Goal: Information Seeking & Learning: Find specific page/section

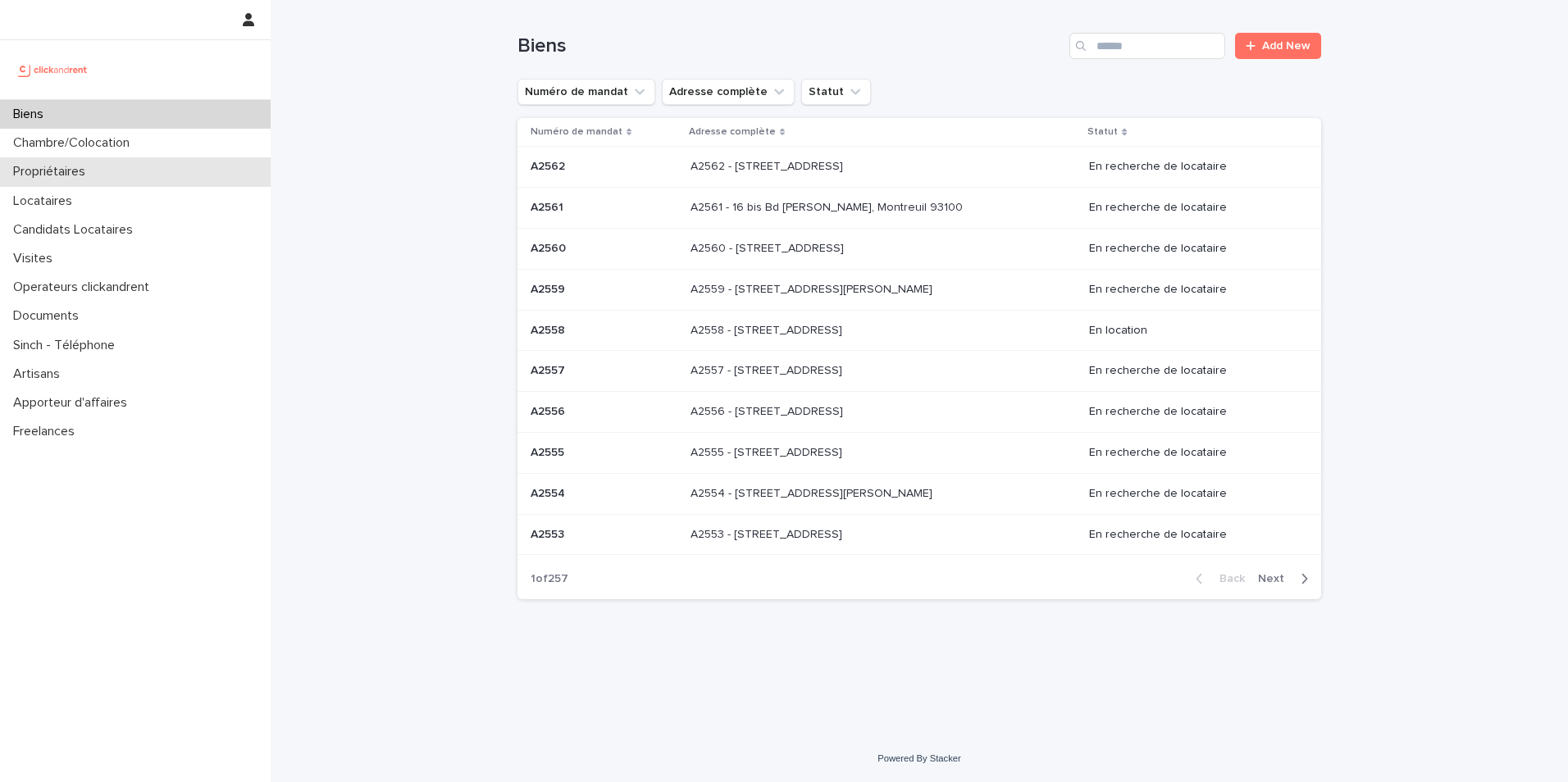
click at [170, 171] on div "Propriétaires" at bounding box center [135, 172] width 270 height 29
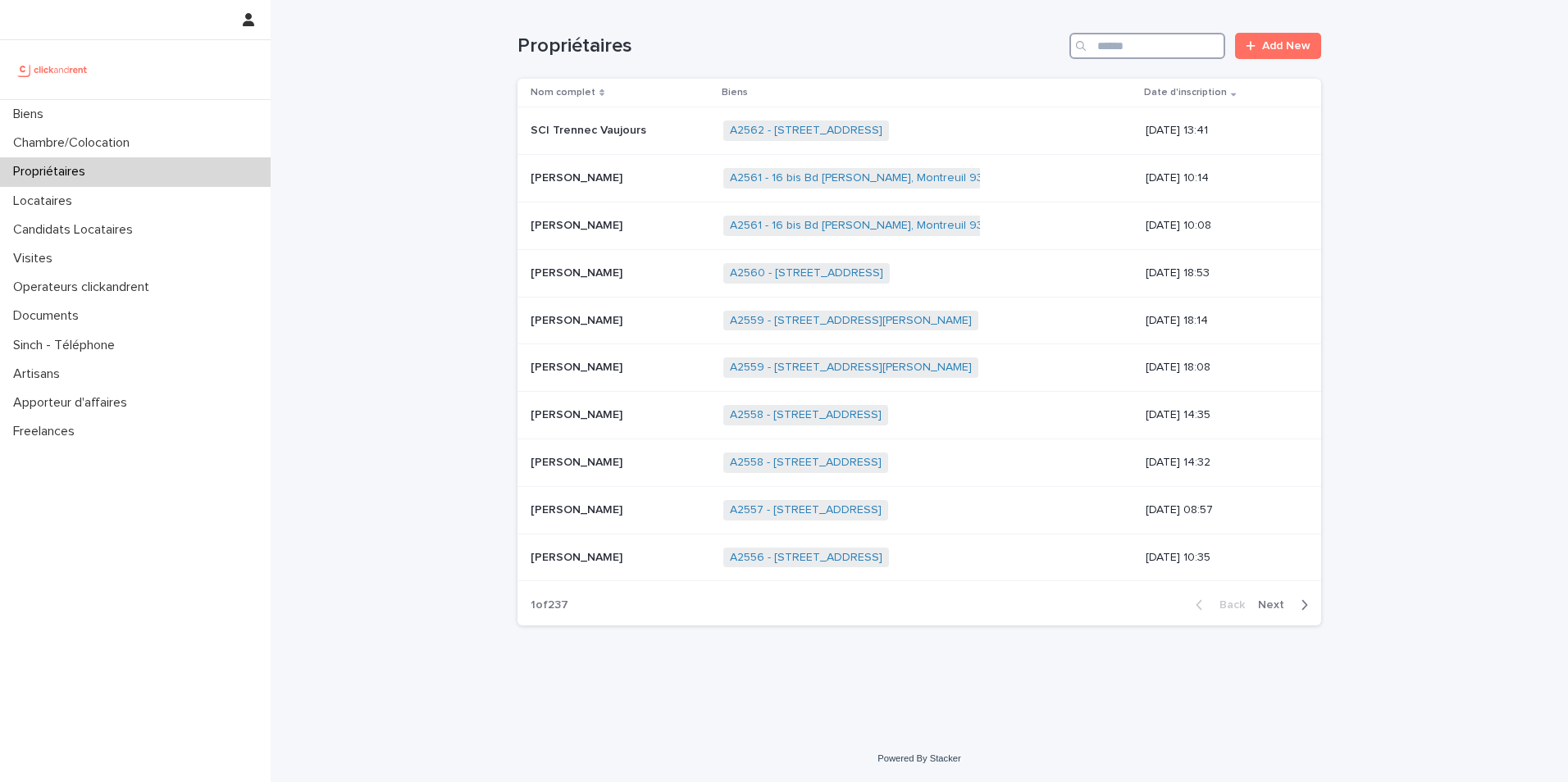
click at [1116, 46] on input "Search" at bounding box center [1146, 46] width 156 height 26
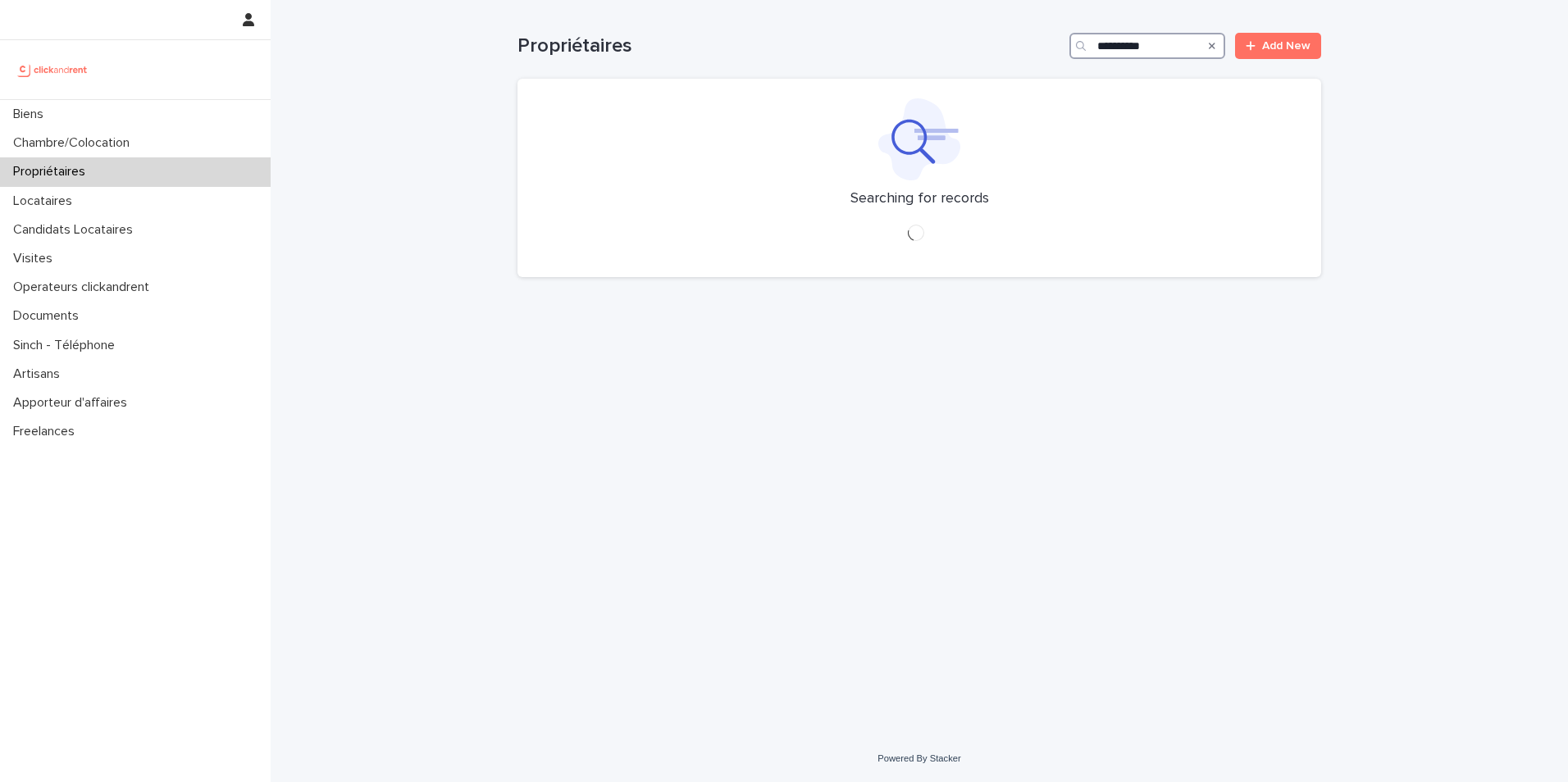
type input "**********"
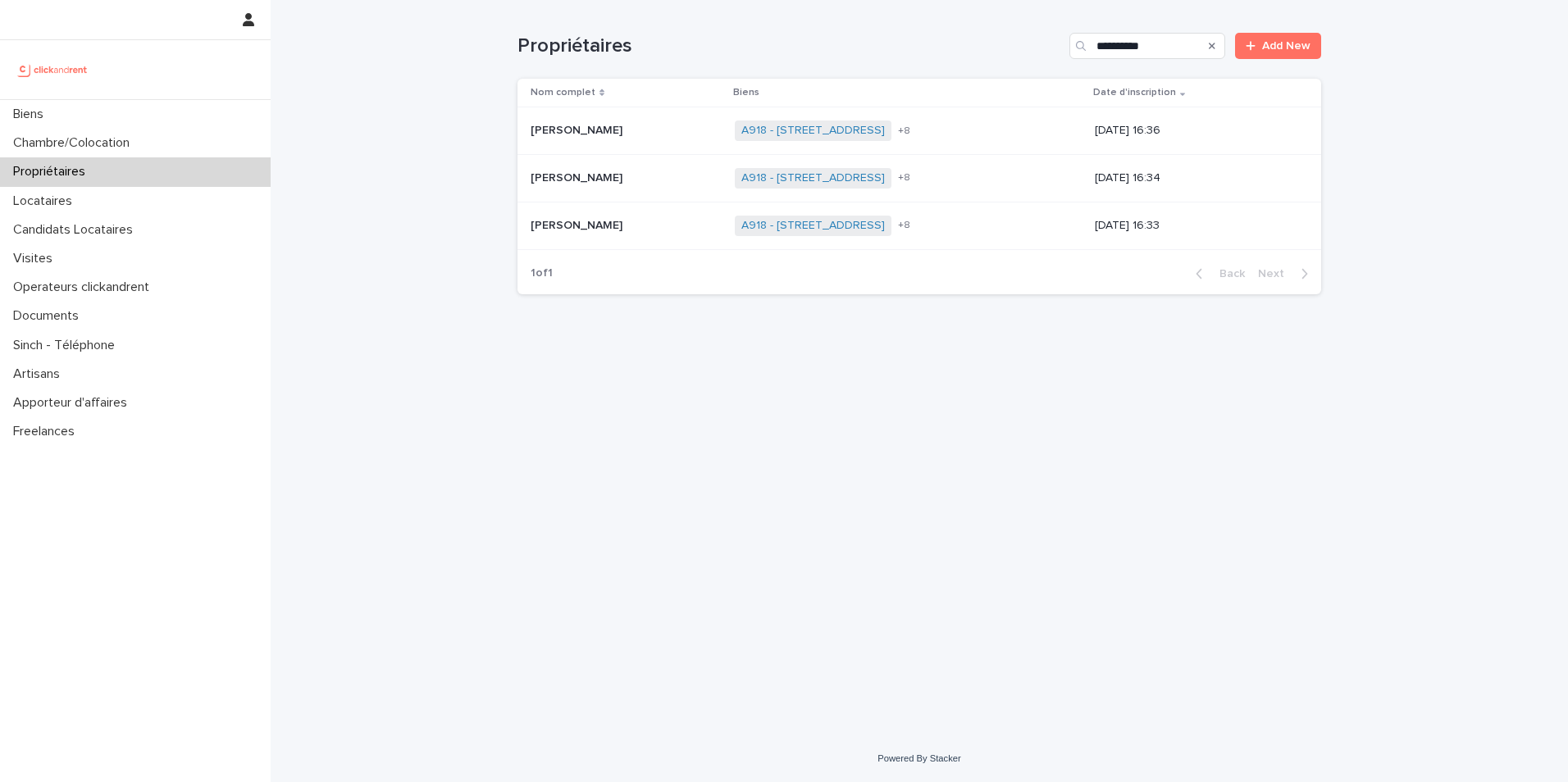
click at [670, 210] on td "Jean-[PERSON_NAME] Jean-[PERSON_NAME]" at bounding box center [623, 226] width 210 height 48
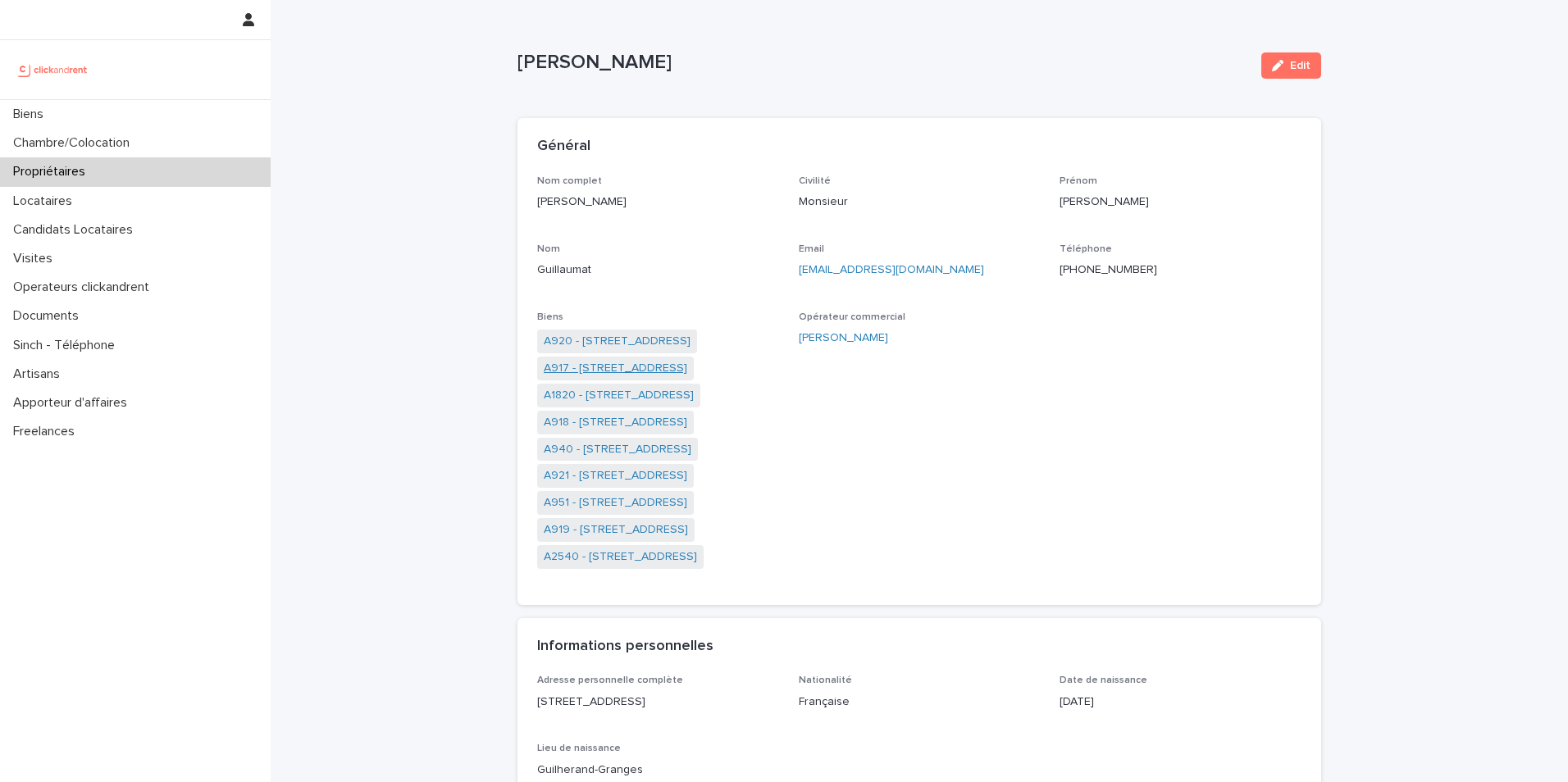
click at [644, 363] on link "A917 - [STREET_ADDRESS]" at bounding box center [615, 368] width 144 height 18
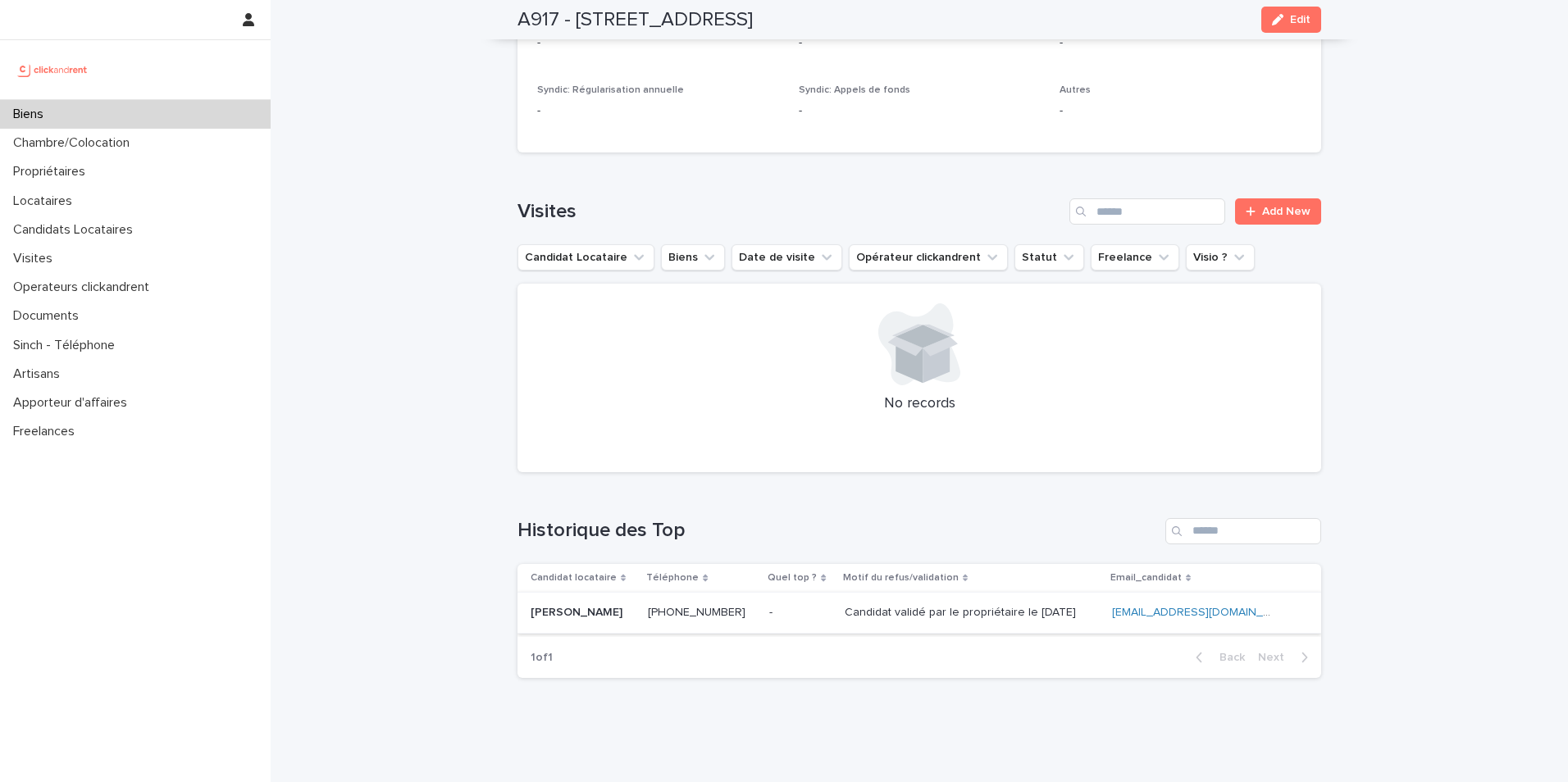
scroll to position [5480, 0]
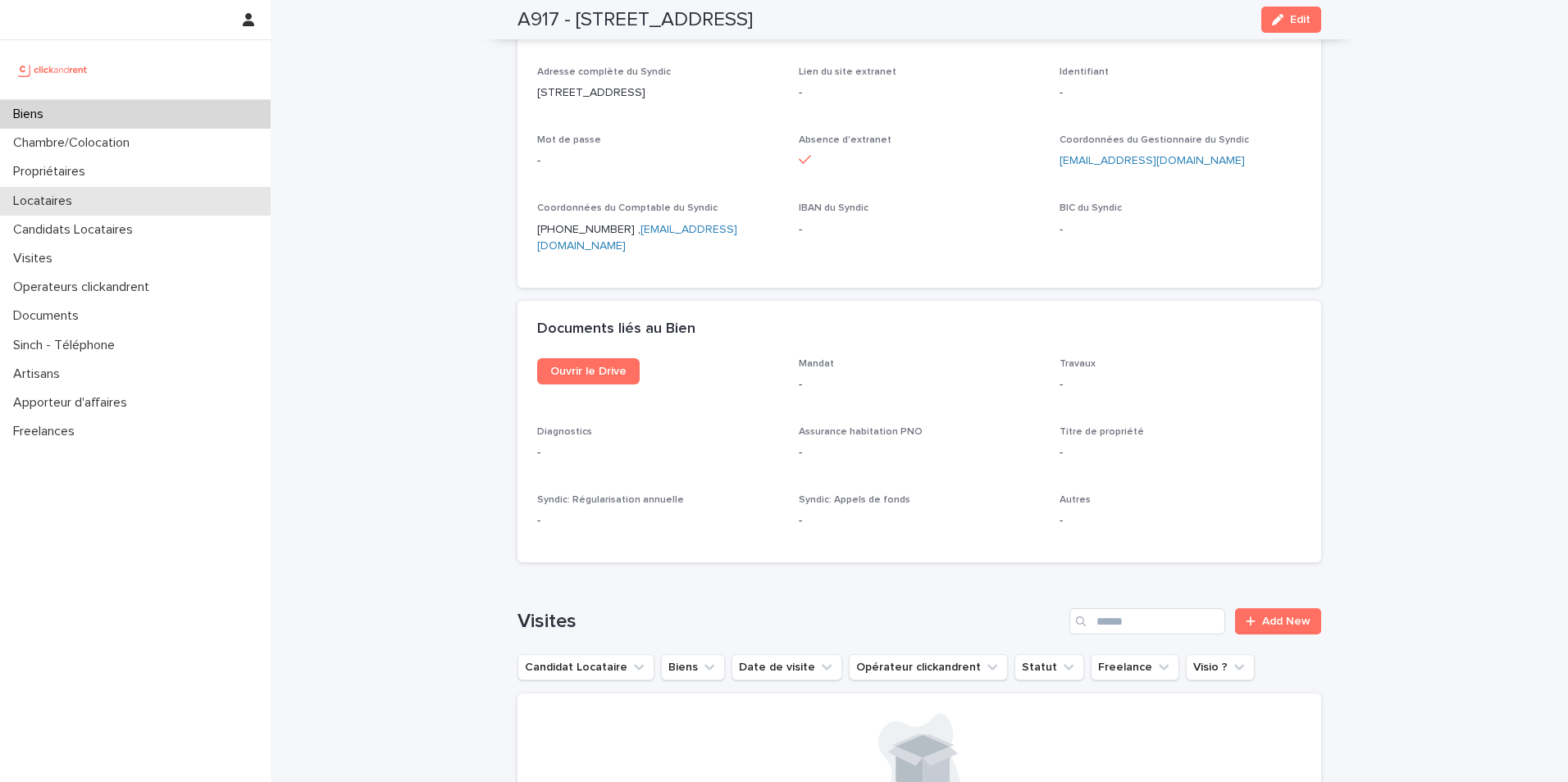
click at [65, 197] on p "Locataires" at bounding box center [45, 201] width 78 height 16
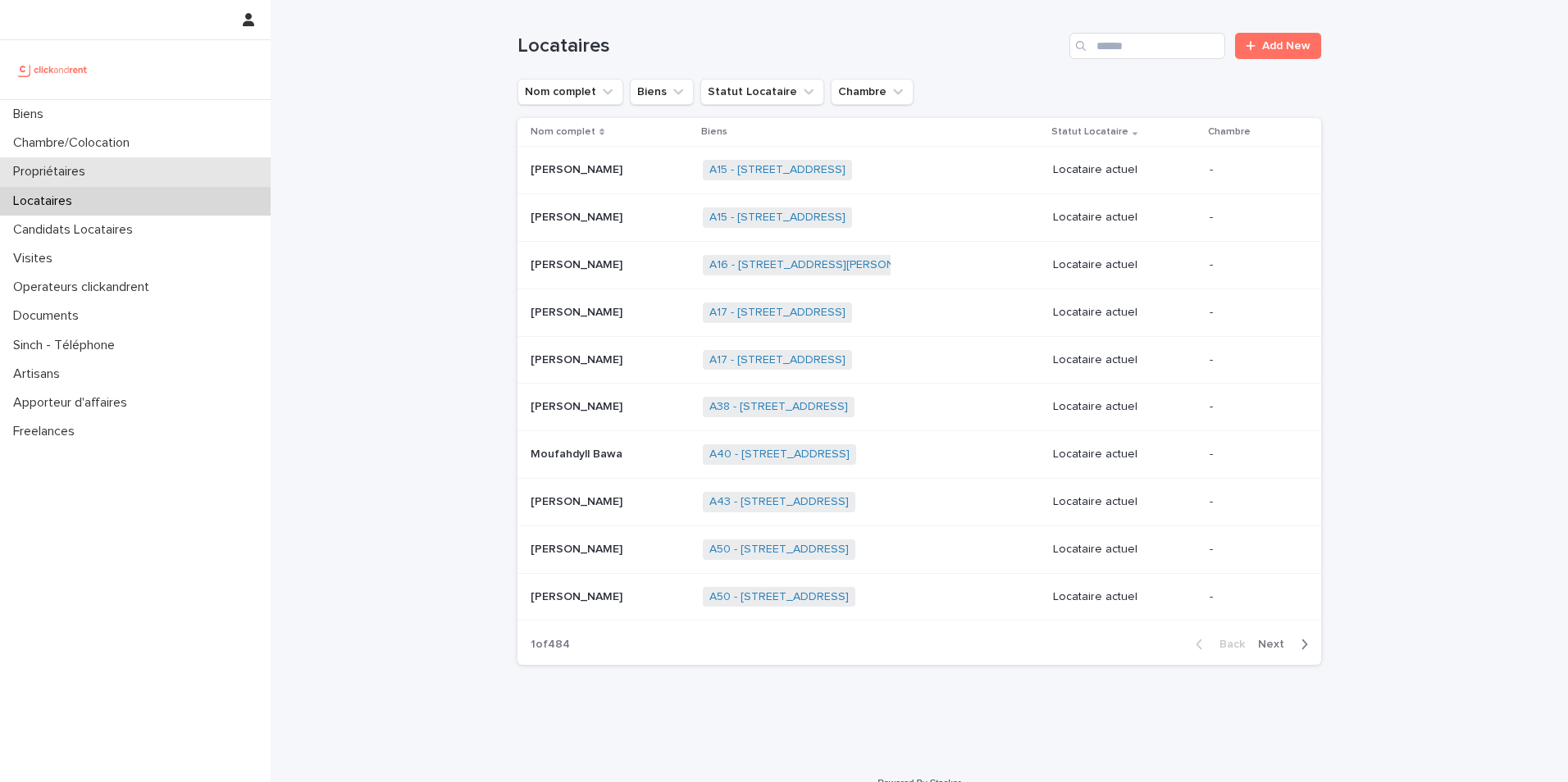
click at [127, 160] on div "Propriétaires" at bounding box center [135, 172] width 270 height 29
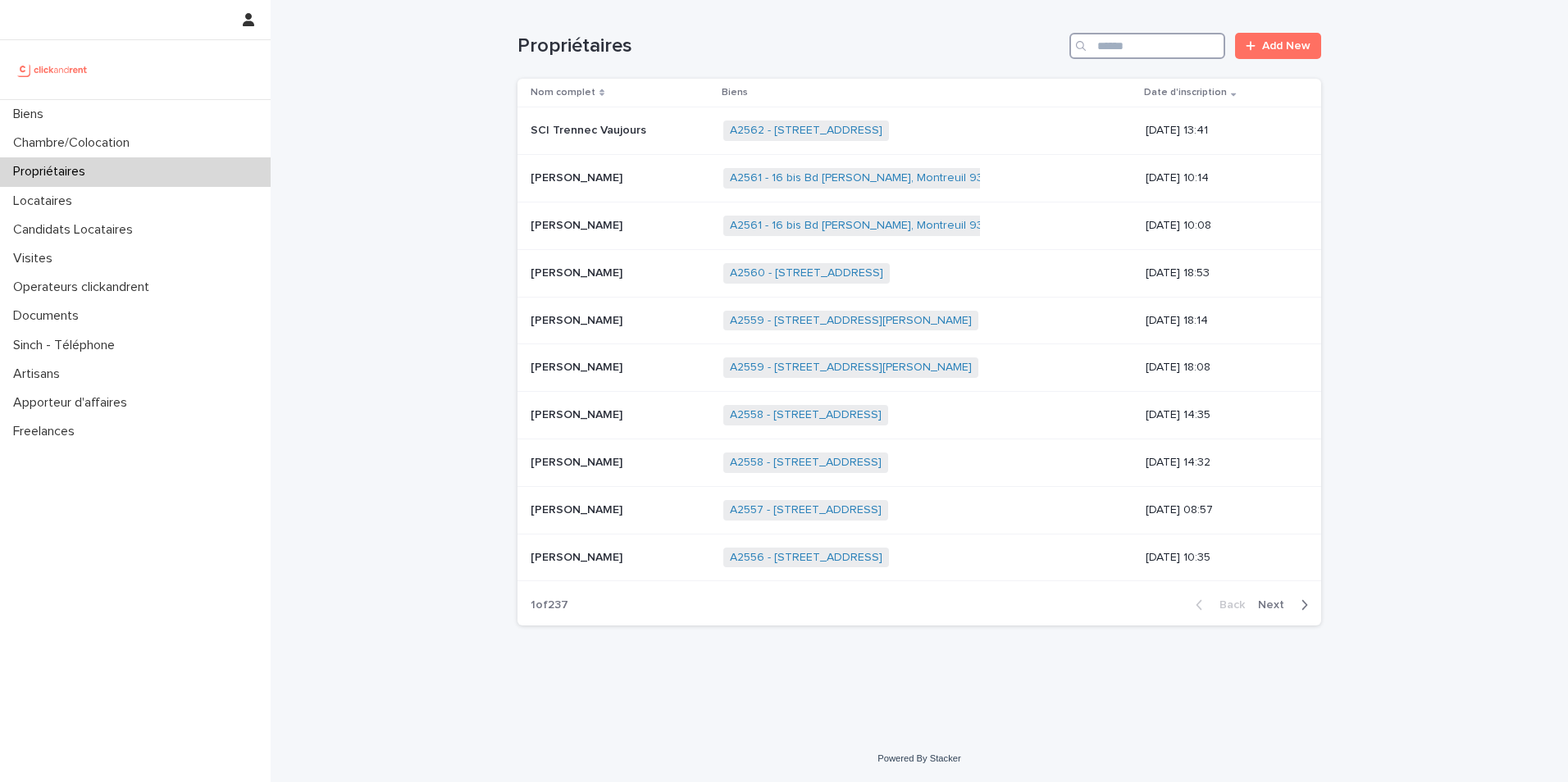
click at [1130, 54] on input "Search" at bounding box center [1146, 46] width 156 height 26
type input "**********"
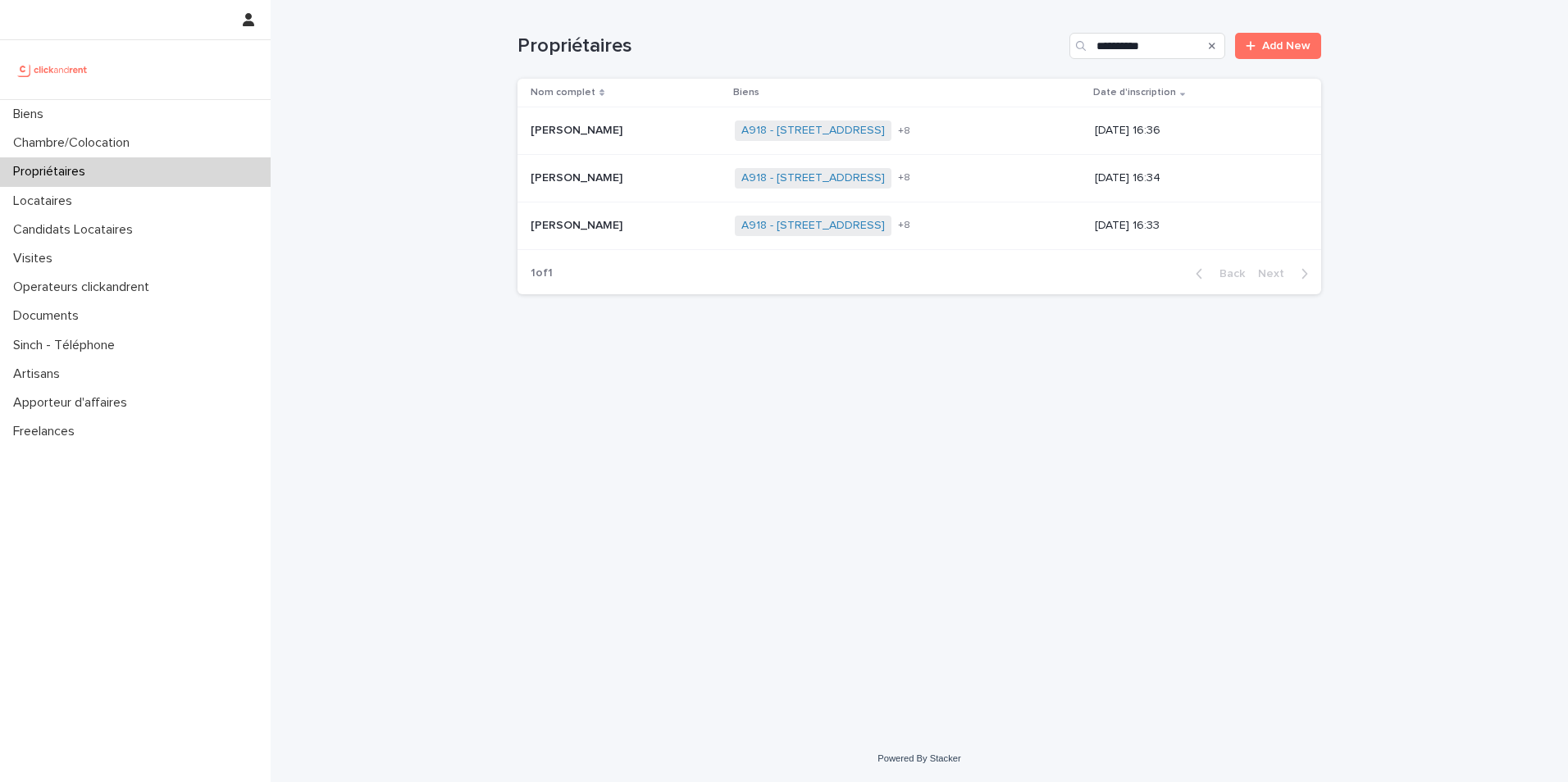
click at [721, 214] on div "Jean-[PERSON_NAME] Jean-[PERSON_NAME]" at bounding box center [625, 225] width 191 height 27
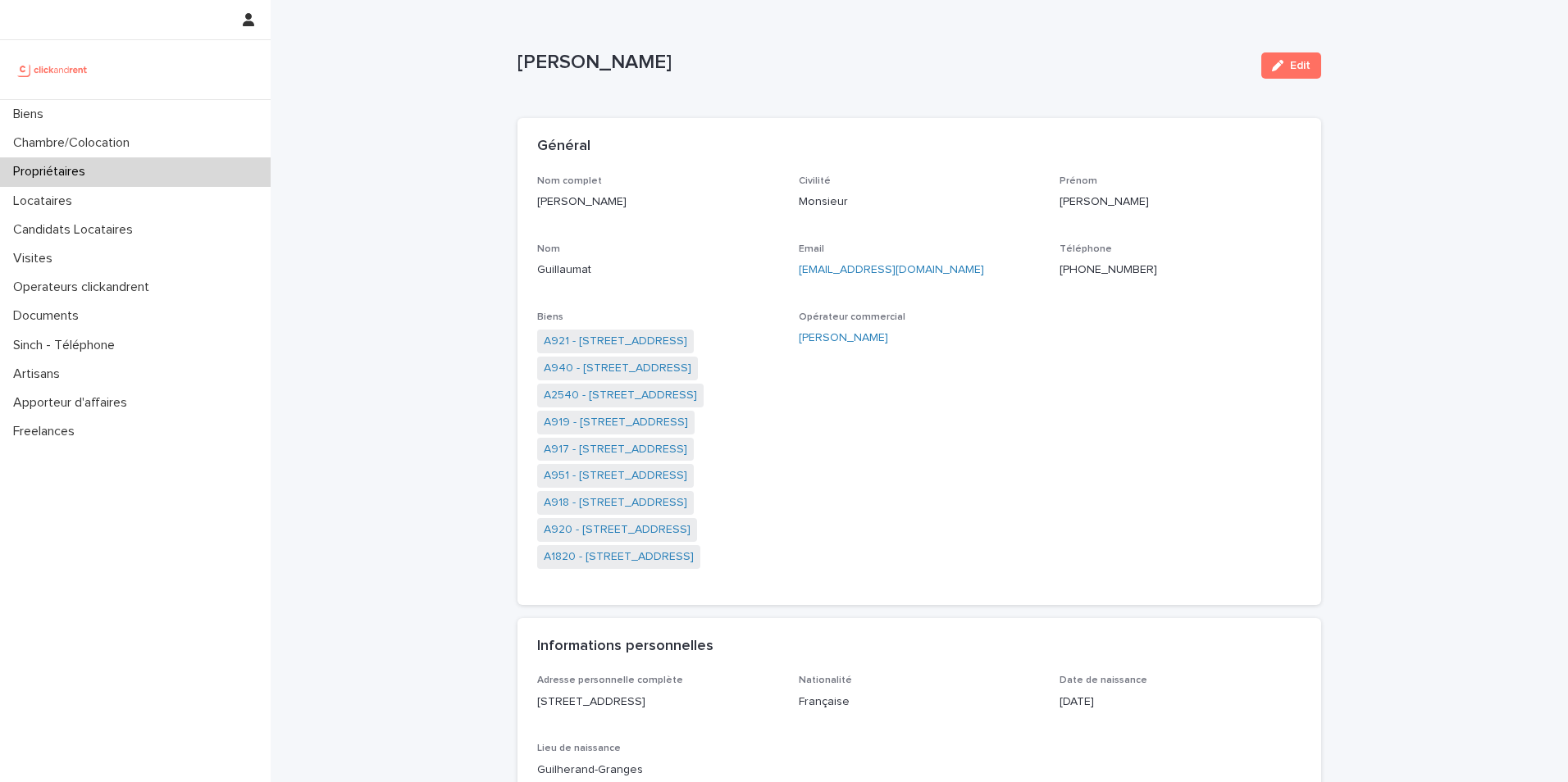
click at [683, 351] on span "A921 - [STREET_ADDRESS]" at bounding box center [615, 341] width 157 height 24
click at [684, 341] on link "A921 - [STREET_ADDRESS]" at bounding box center [615, 341] width 144 height 18
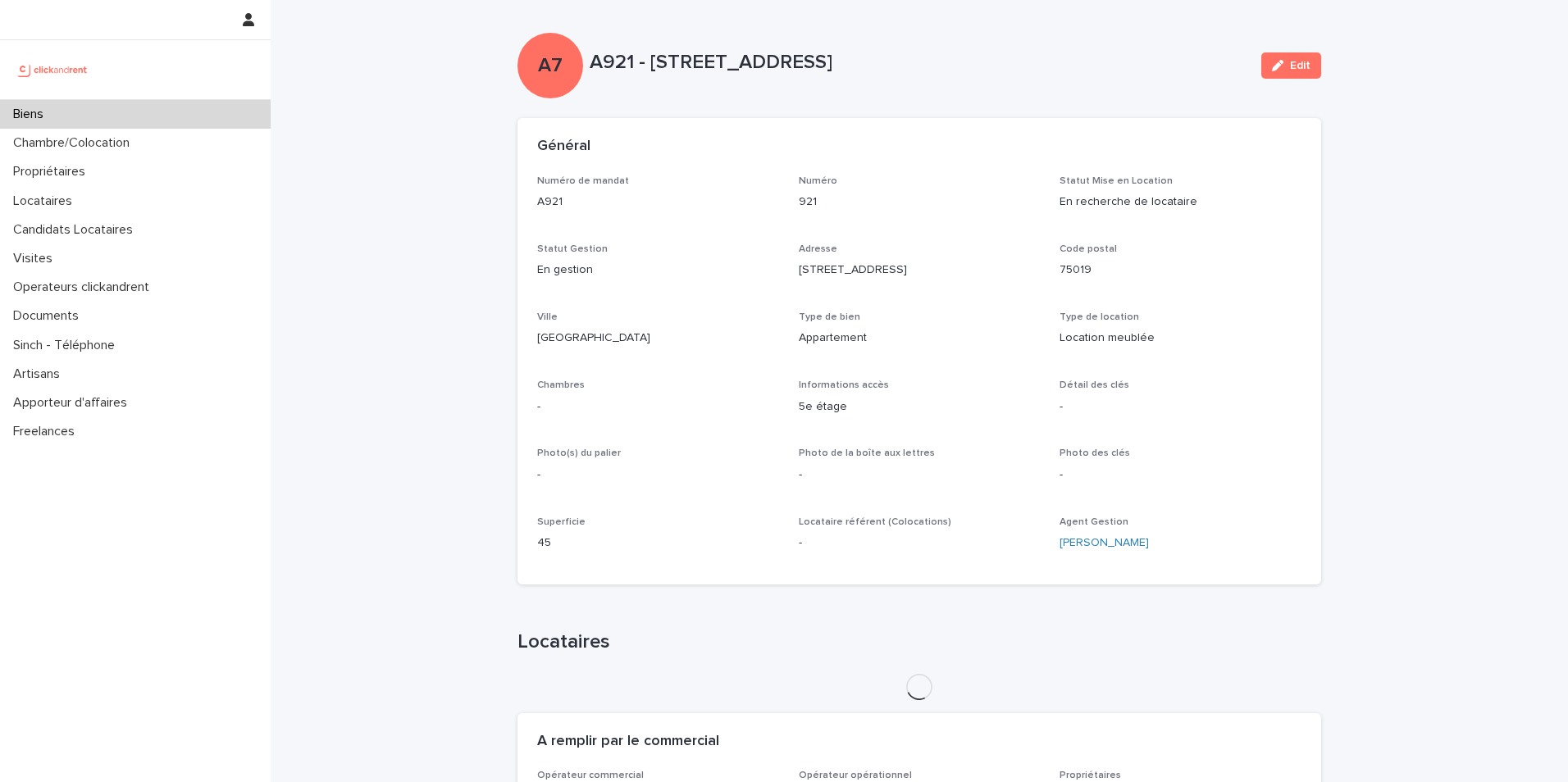
scroll to position [574, 0]
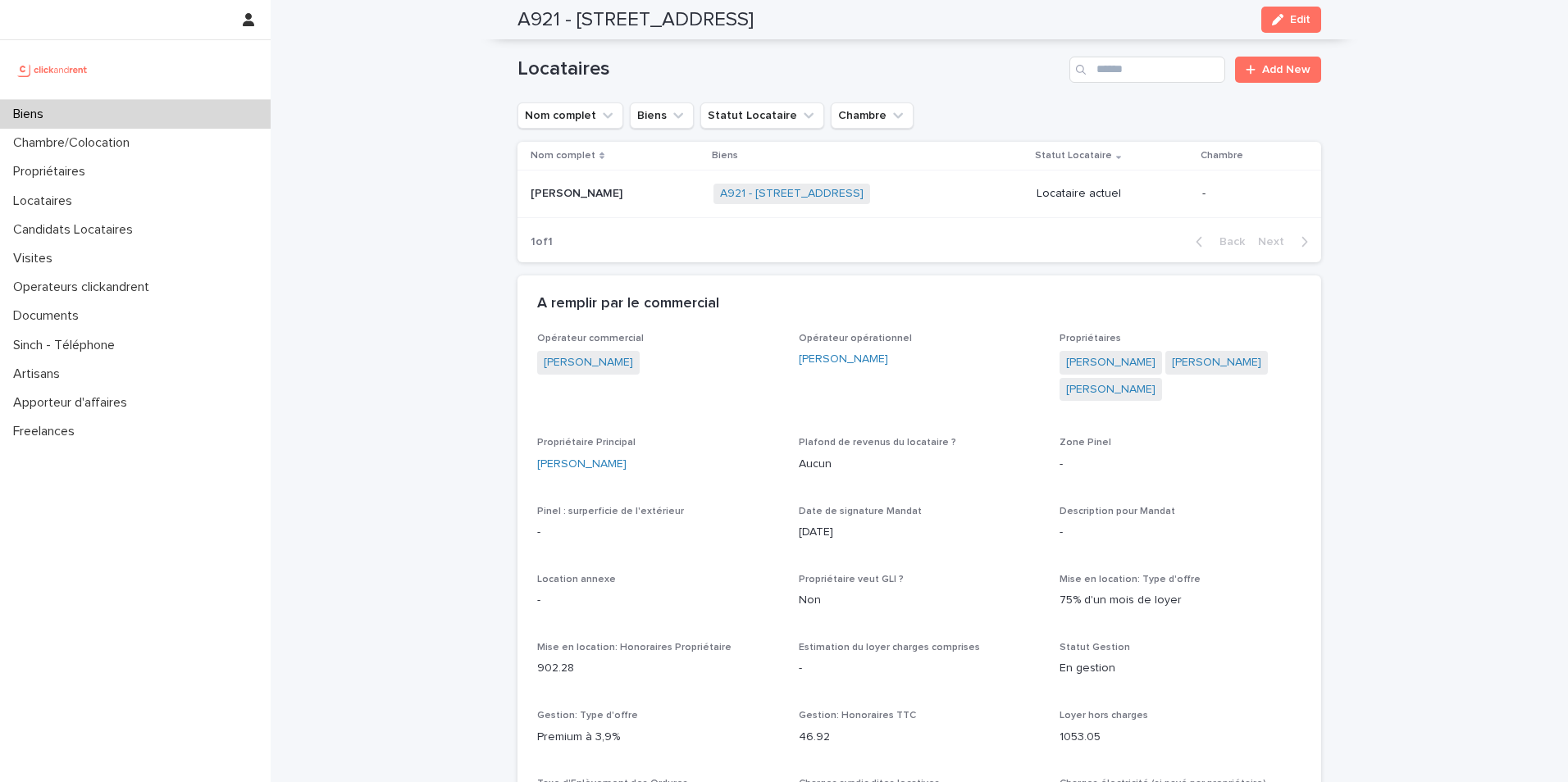
click at [598, 191] on p at bounding box center [615, 194] width 170 height 14
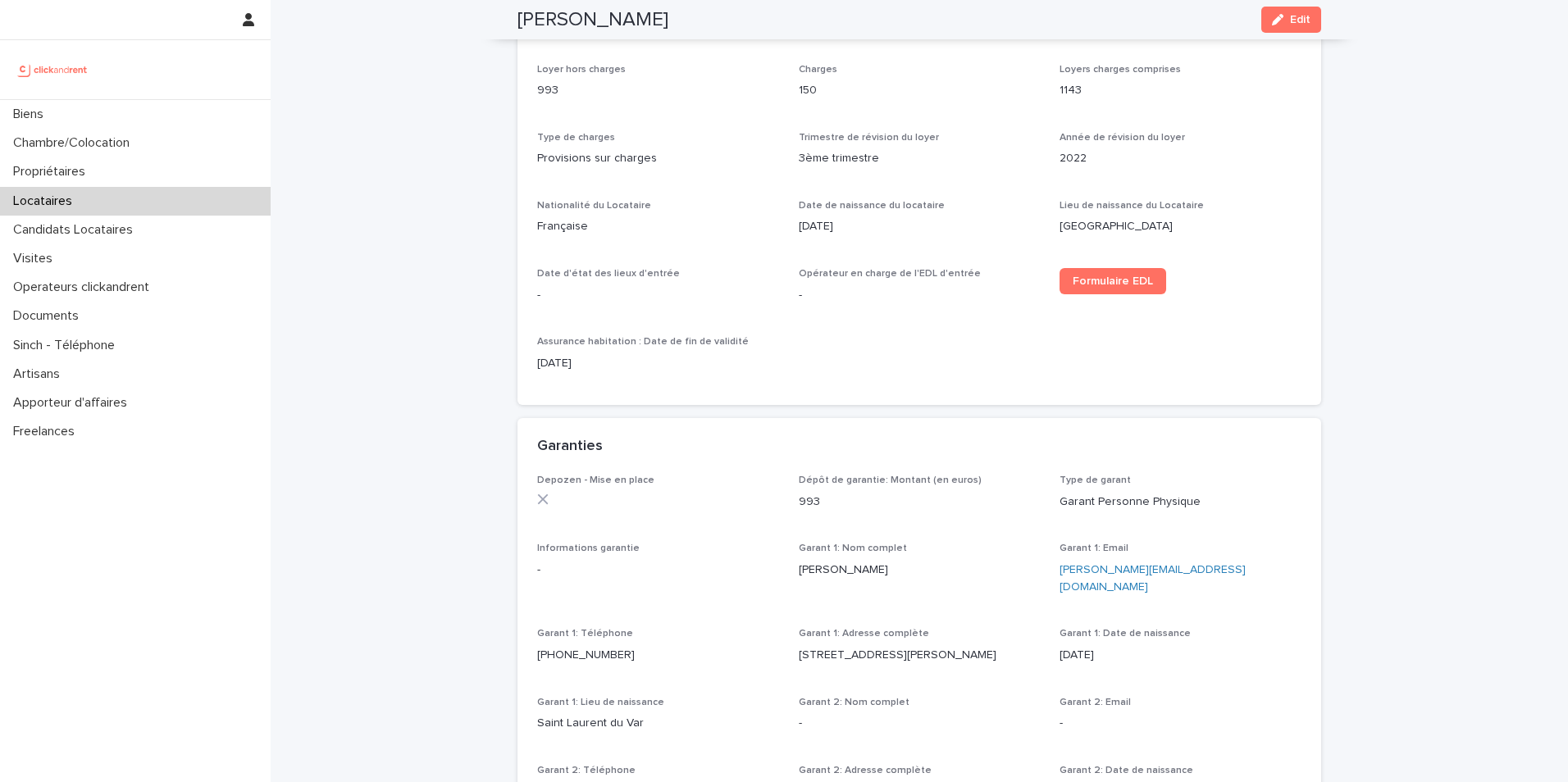
scroll to position [574, 0]
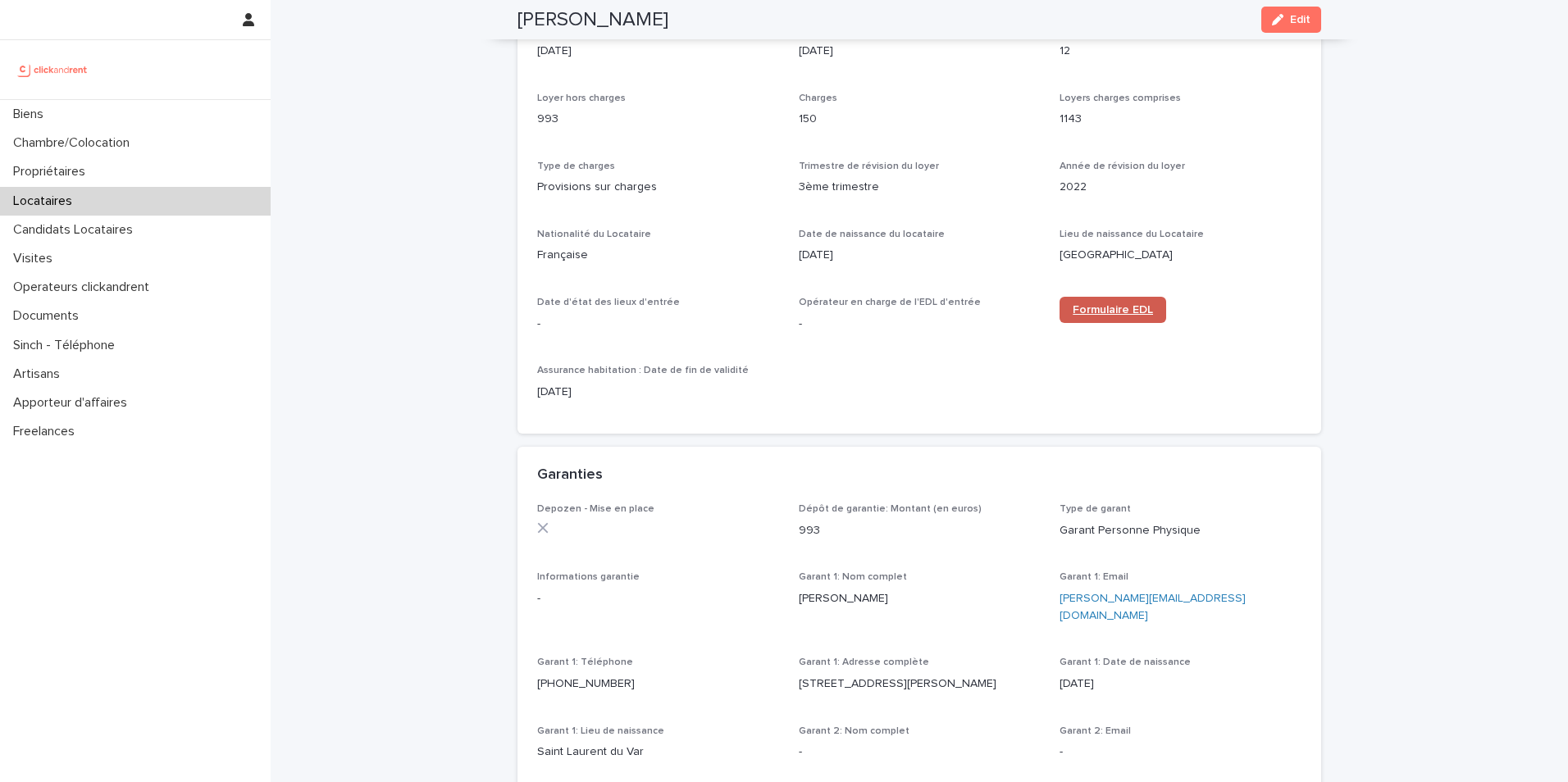
click at [1137, 311] on span "Formulaire EDL" at bounding box center [1112, 310] width 80 height 11
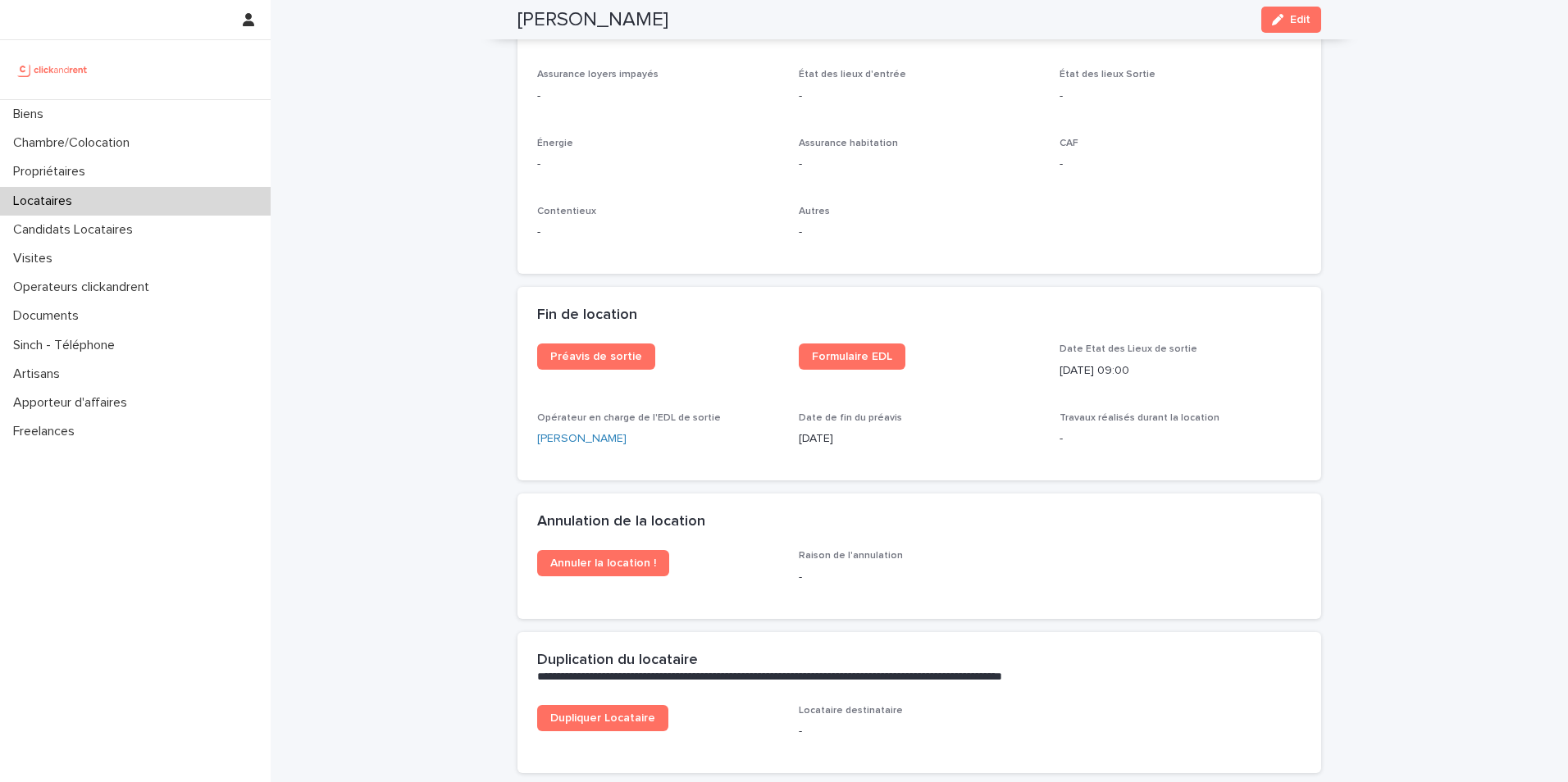
scroll to position [1968, 0]
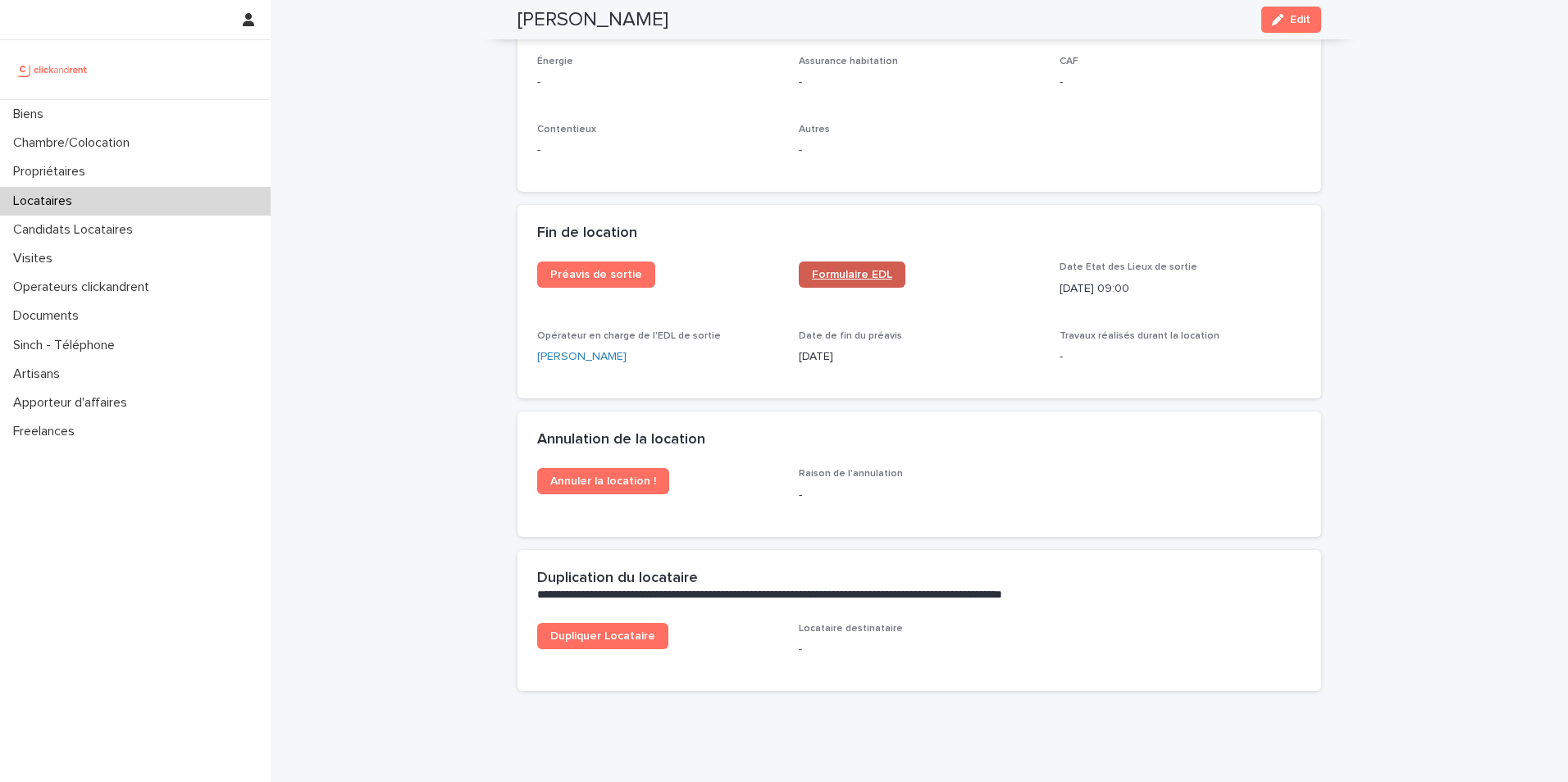
click at [864, 273] on span "Formulaire EDL" at bounding box center [851, 275] width 80 height 11
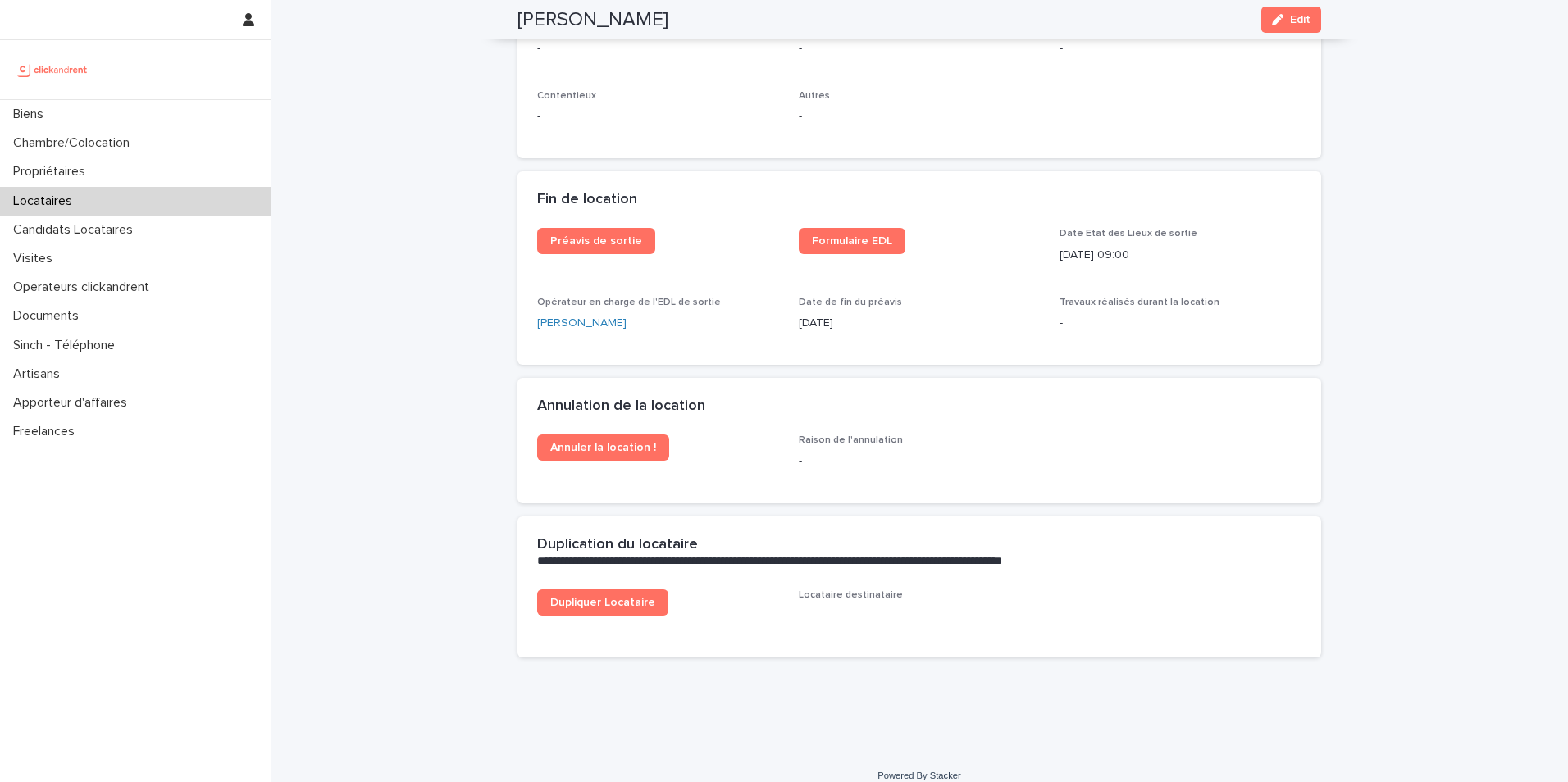
scroll to position [2019, 0]
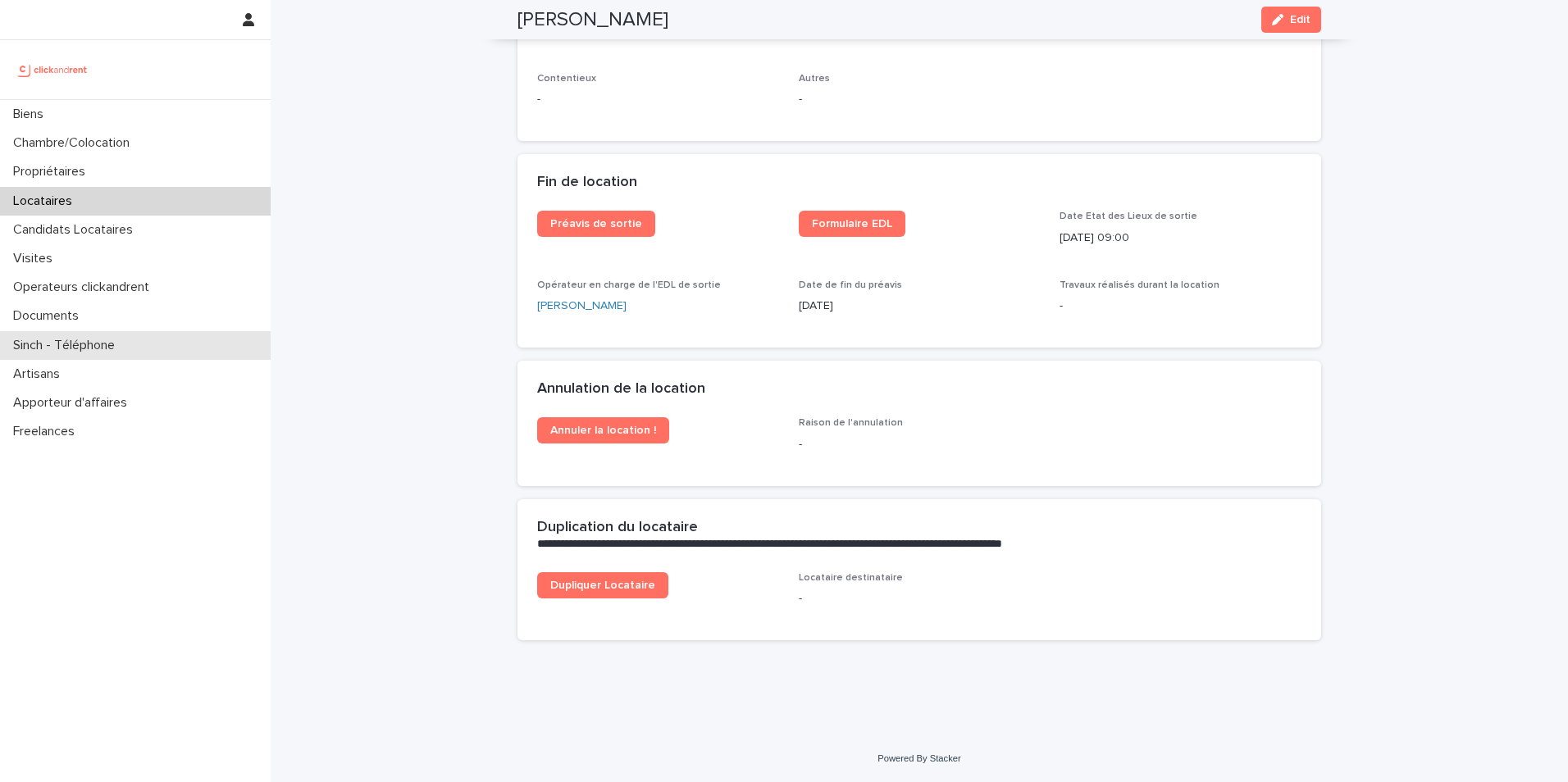
click at [77, 347] on p "Sinch - Téléphone" at bounding box center [67, 345] width 122 height 16
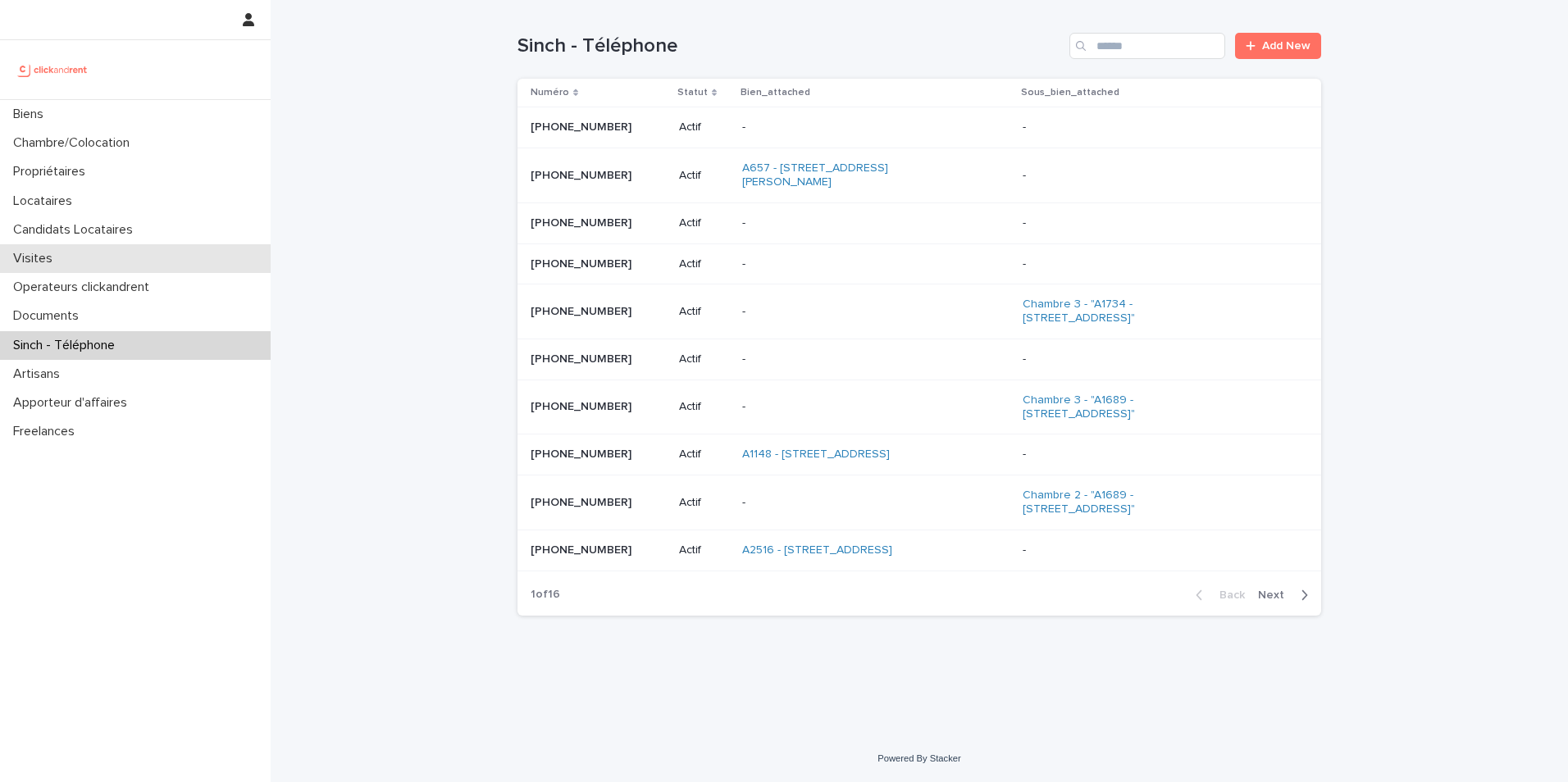
click at [165, 246] on div "Visites" at bounding box center [135, 258] width 270 height 29
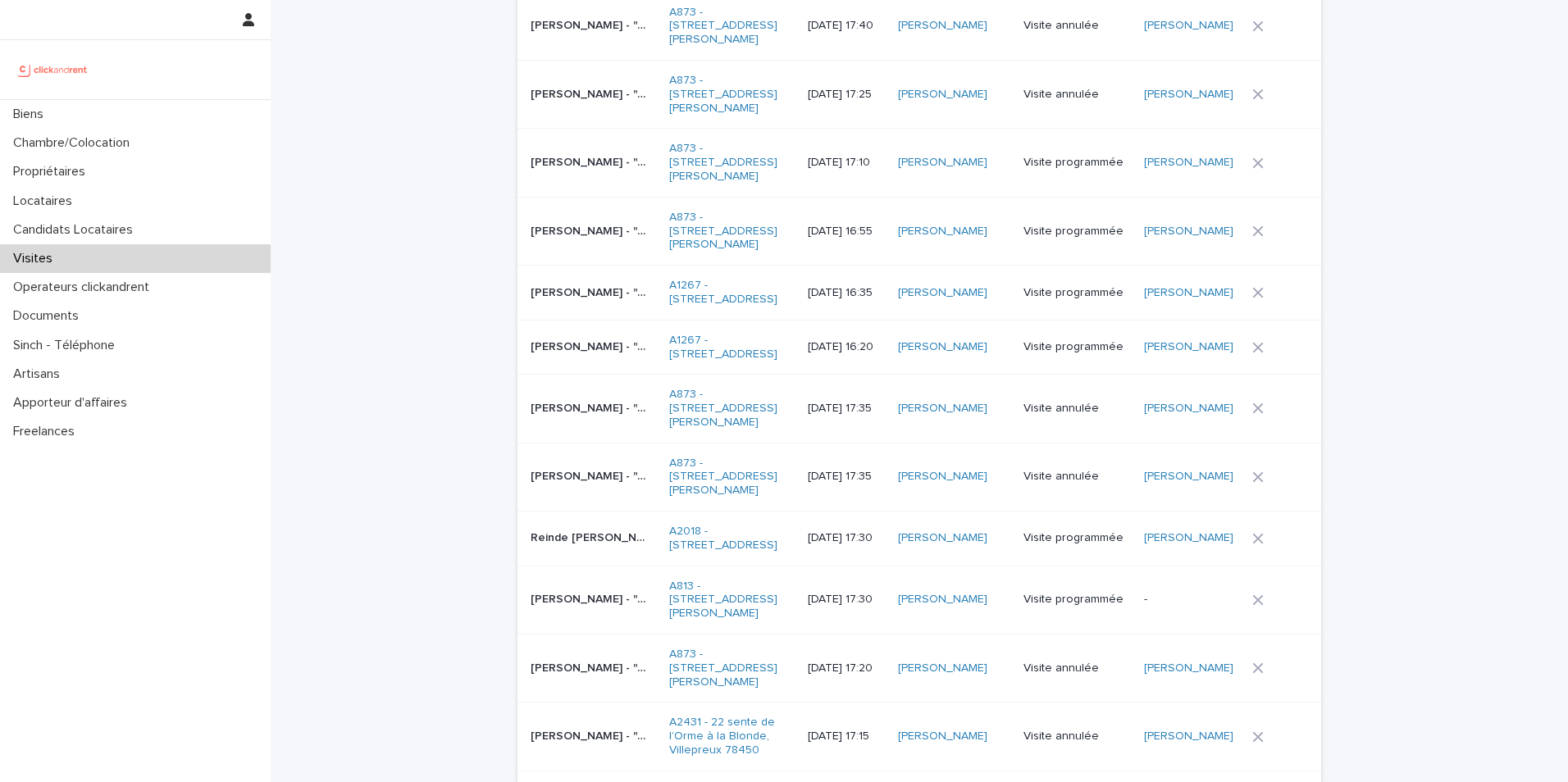
scroll to position [492, 0]
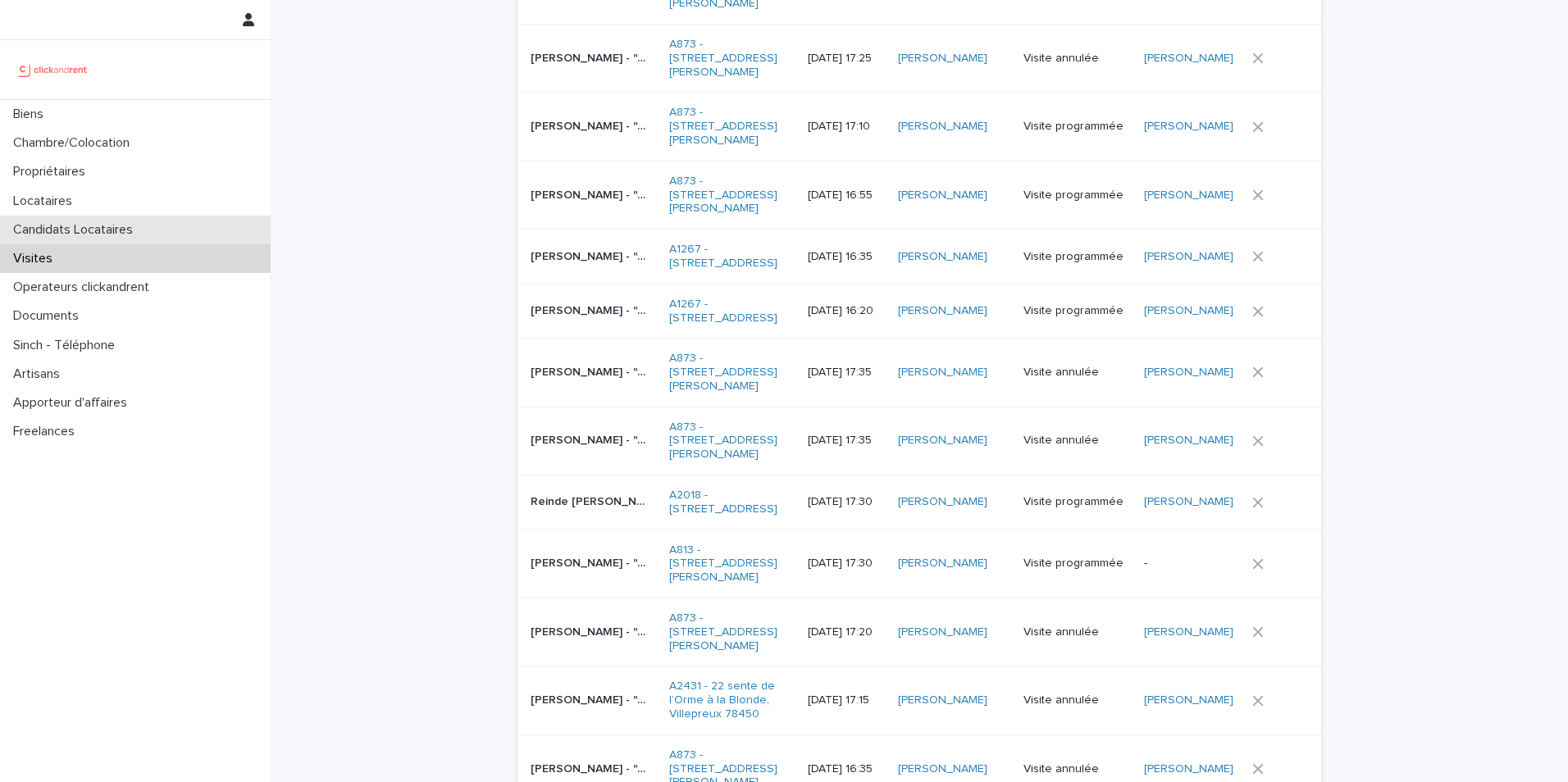
click at [176, 225] on div "Candidats Locataires" at bounding box center [135, 230] width 270 height 29
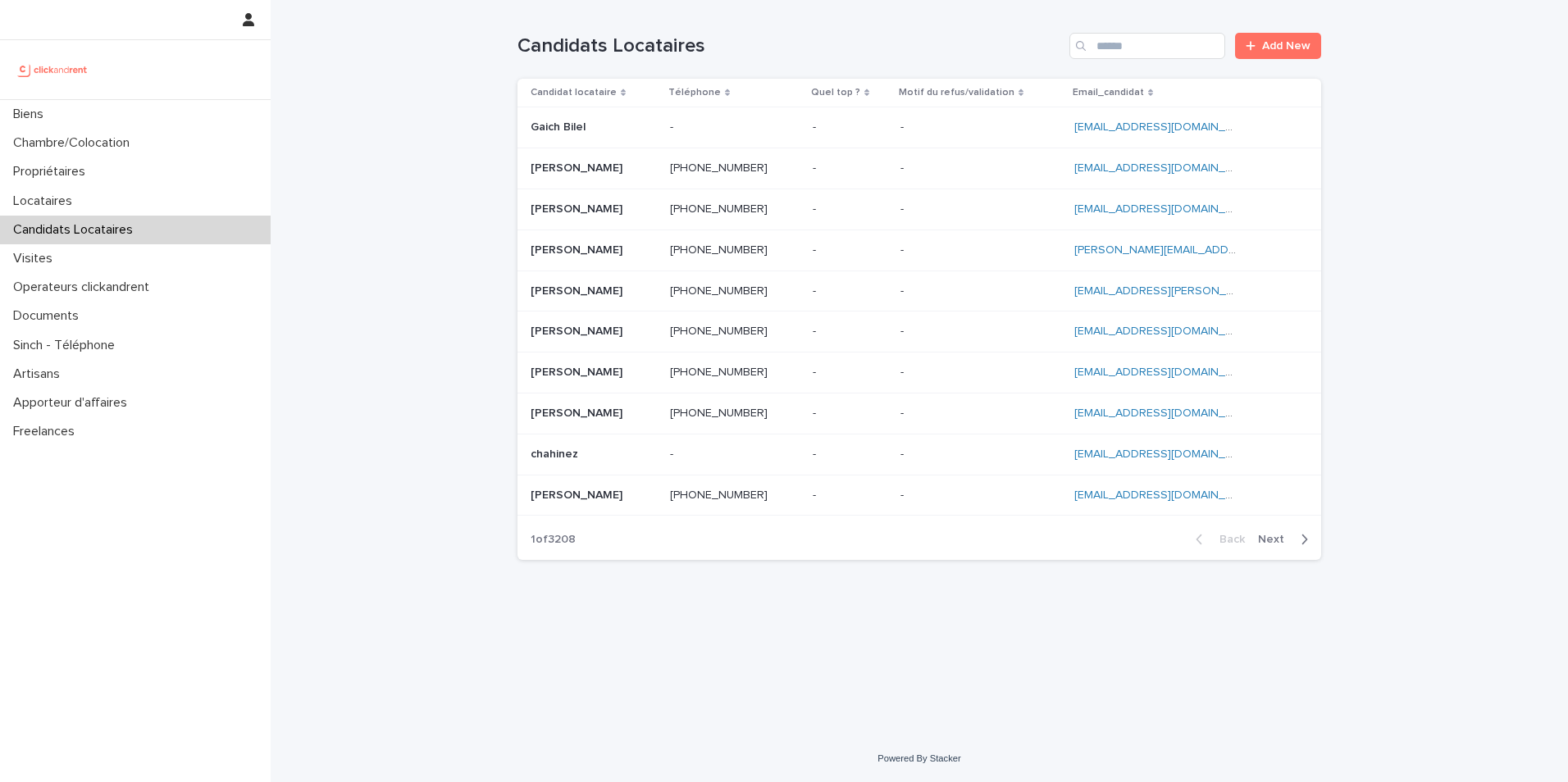
click at [922, 166] on p at bounding box center [980, 168] width 160 height 14
